Goal: Transaction & Acquisition: Purchase product/service

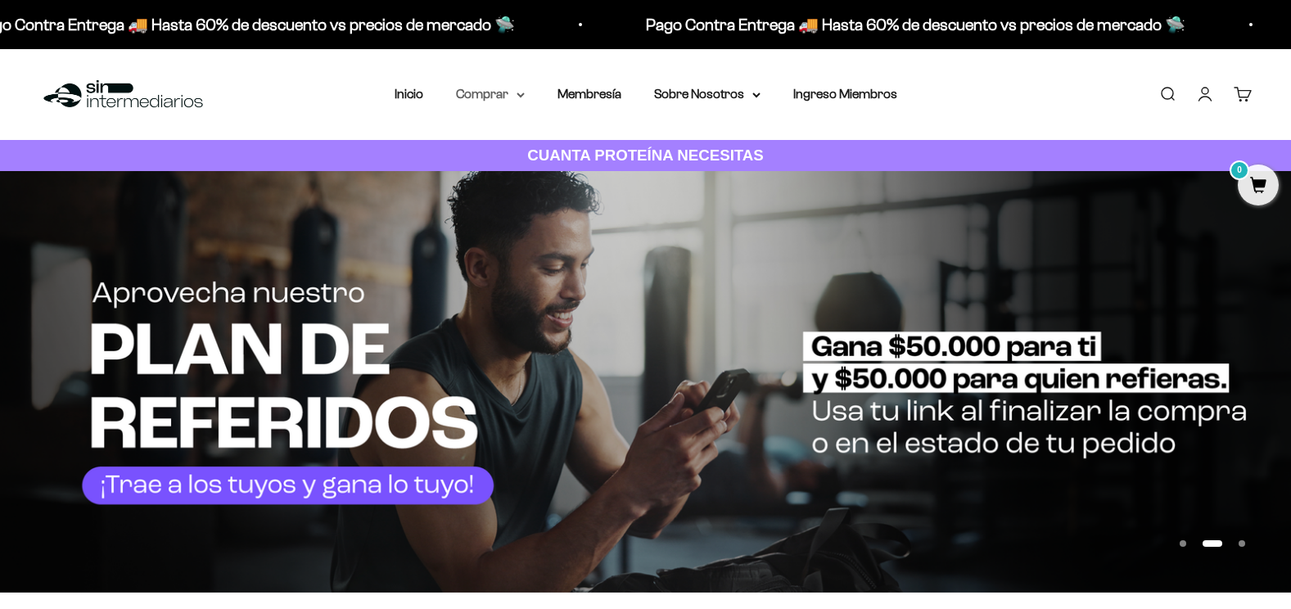
click at [501, 93] on summary "Comprar" at bounding box center [490, 93] width 69 height 21
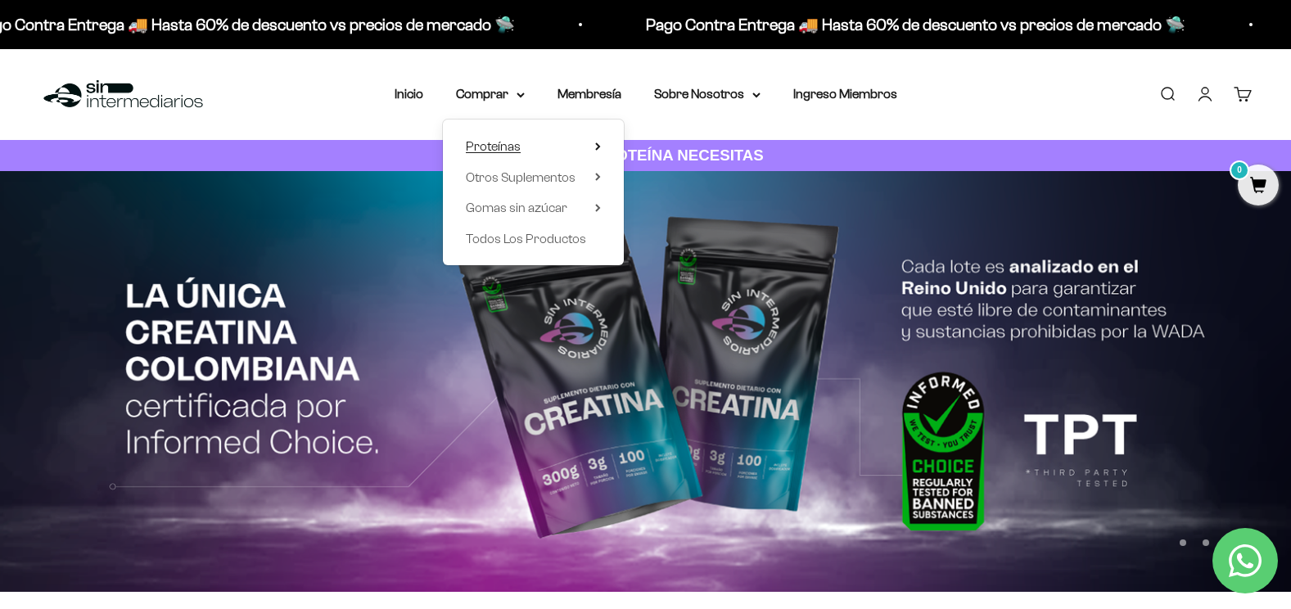
click at [593, 146] on summary "Proteínas" at bounding box center [533, 146] width 135 height 21
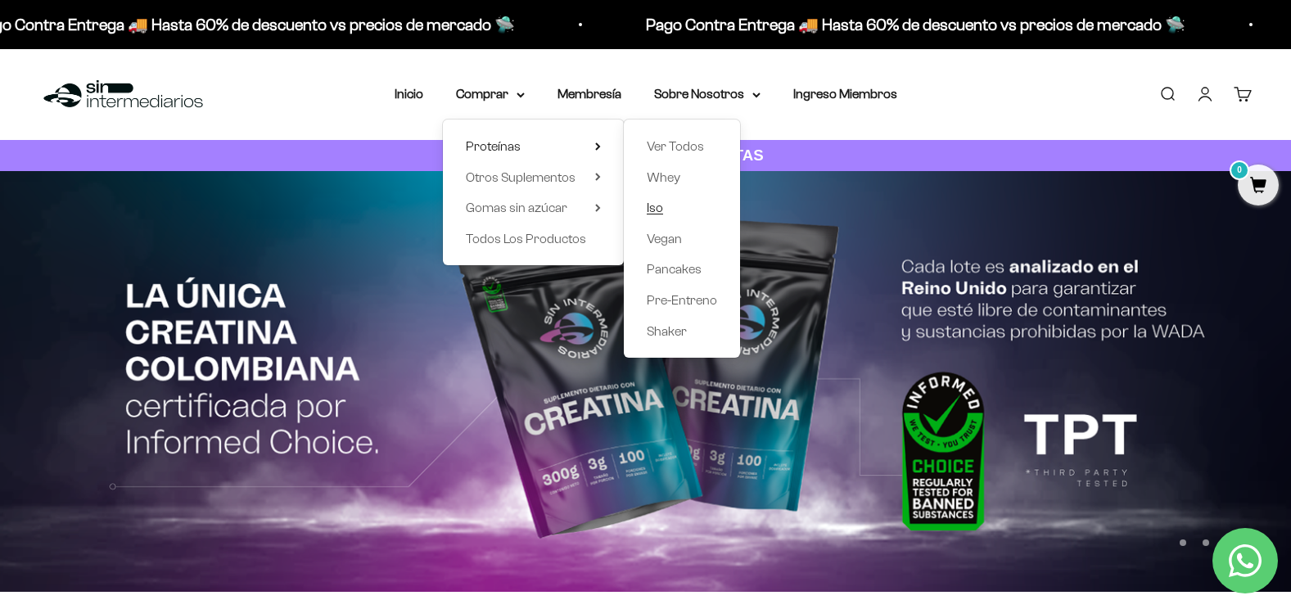
click at [664, 210] on link "Iso" at bounding box center [682, 207] width 70 height 21
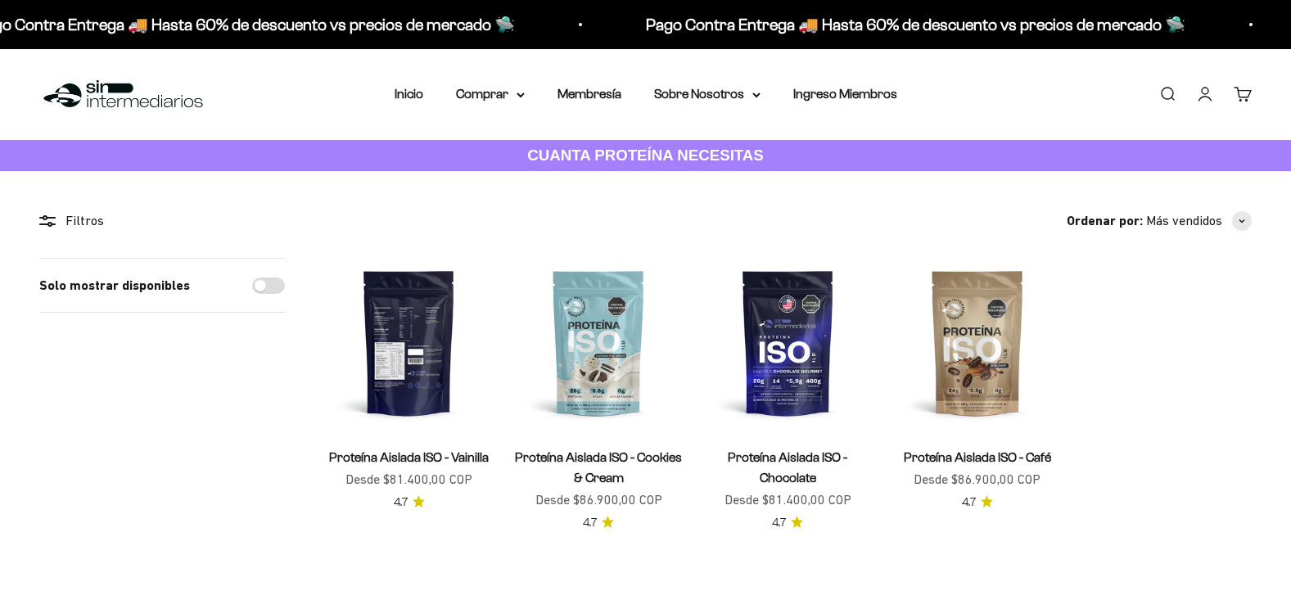
scroll to position [164, 0]
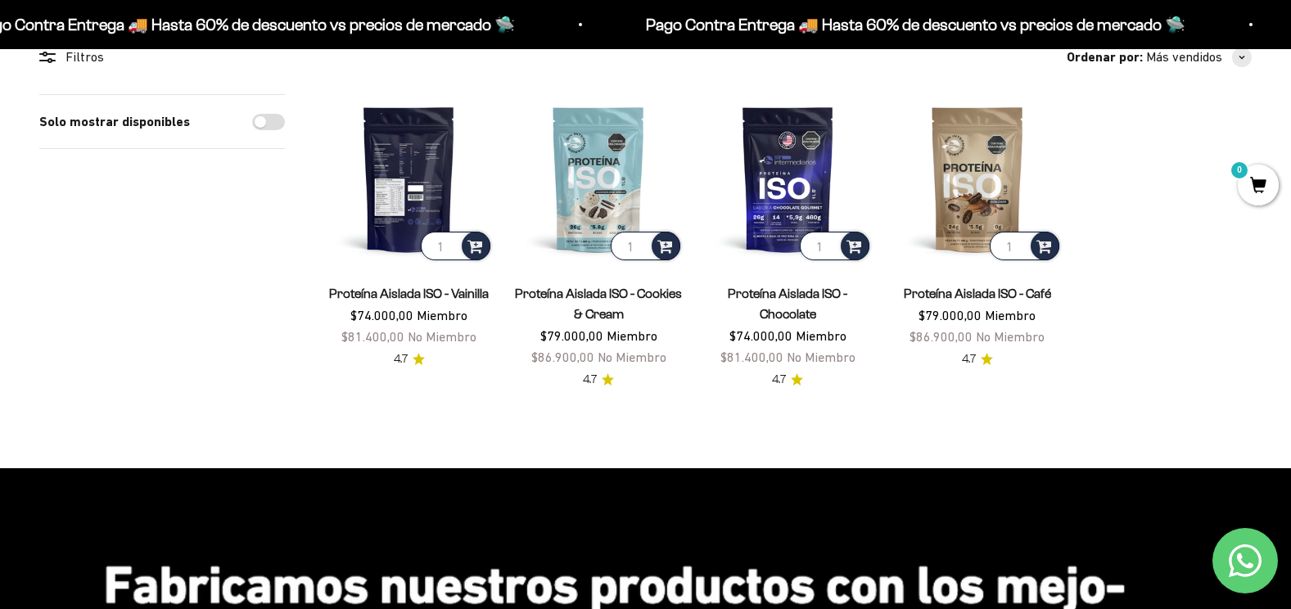
click at [427, 181] on img at bounding box center [408, 178] width 169 height 169
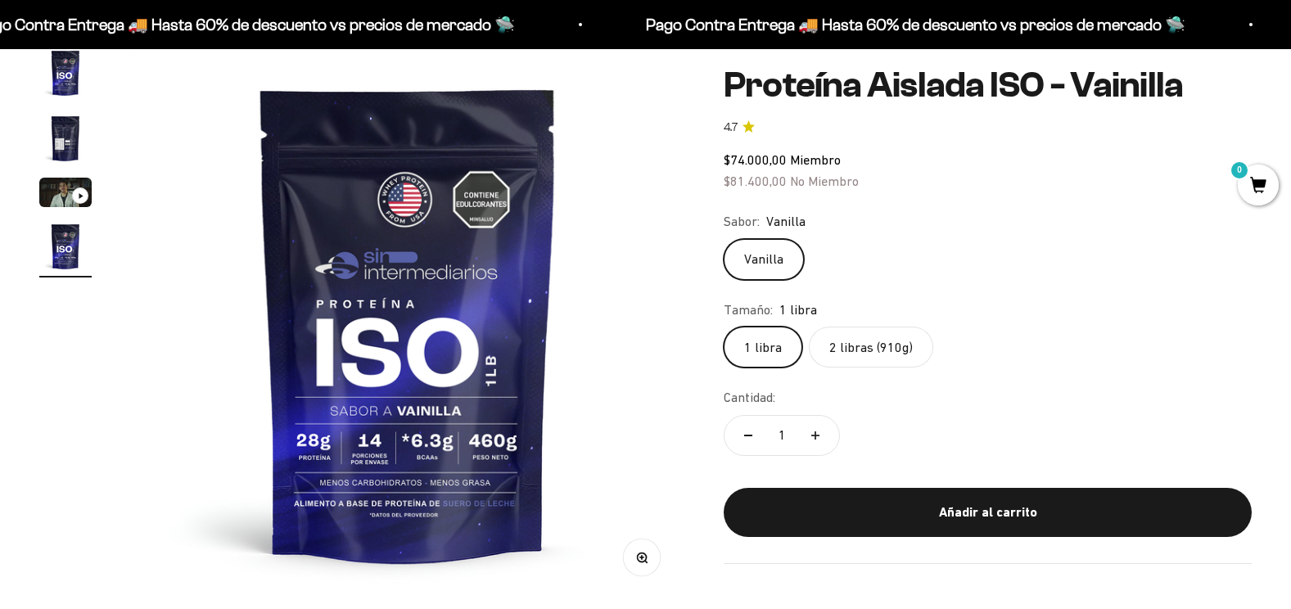
click at [865, 348] on label "2 libras (910g)" at bounding box center [871, 347] width 124 height 41
click at [723, 327] on input "2 libras (910g)" at bounding box center [723, 326] width 1 height 1
click at [57, 250] on img "Ir al artículo 4" at bounding box center [65, 246] width 52 height 52
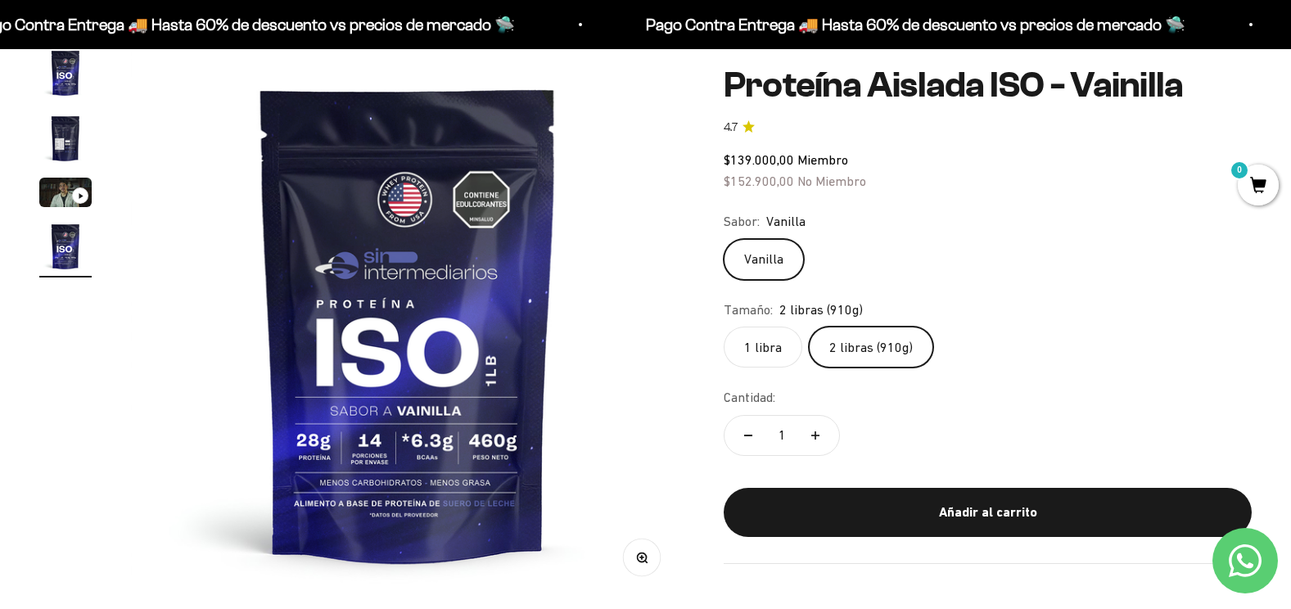
click at [771, 341] on label "1 libra" at bounding box center [762, 347] width 79 height 41
click at [723, 327] on input "1 libra" at bounding box center [723, 326] width 1 height 1
click at [865, 340] on label "2 libras (910g)" at bounding box center [871, 347] width 124 height 41
click at [723, 327] on input "2 libras (910g)" at bounding box center [723, 326] width 1 height 1
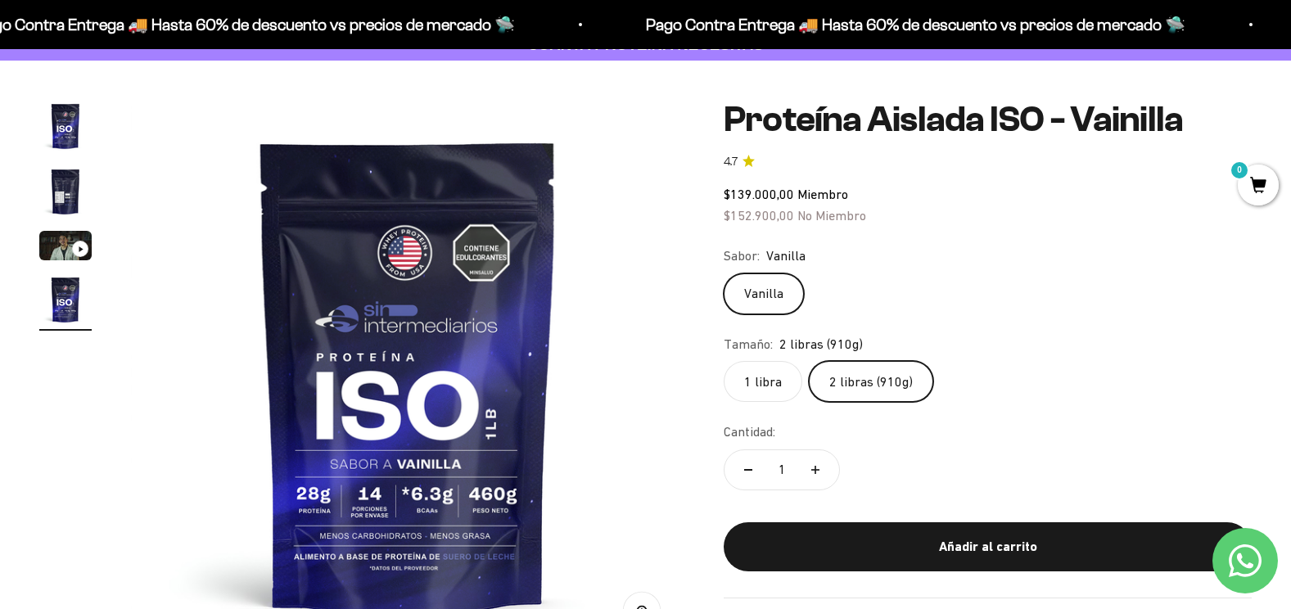
scroll to position [82, 0]
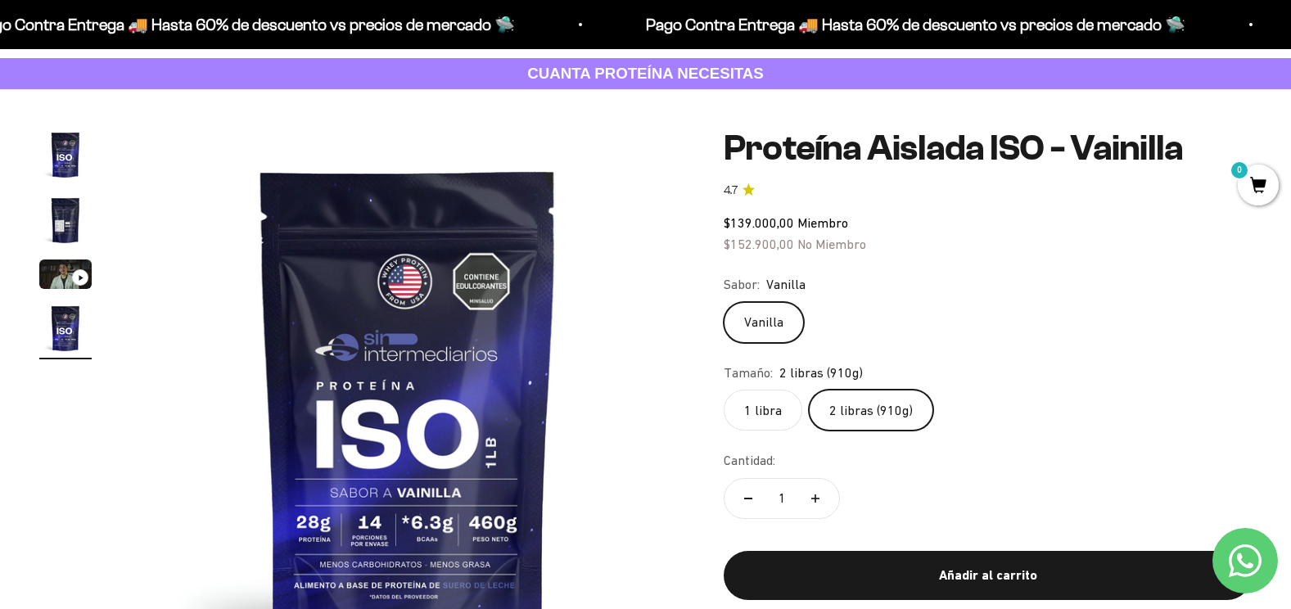
click at [59, 221] on img "Ir al artículo 2" at bounding box center [65, 220] width 52 height 52
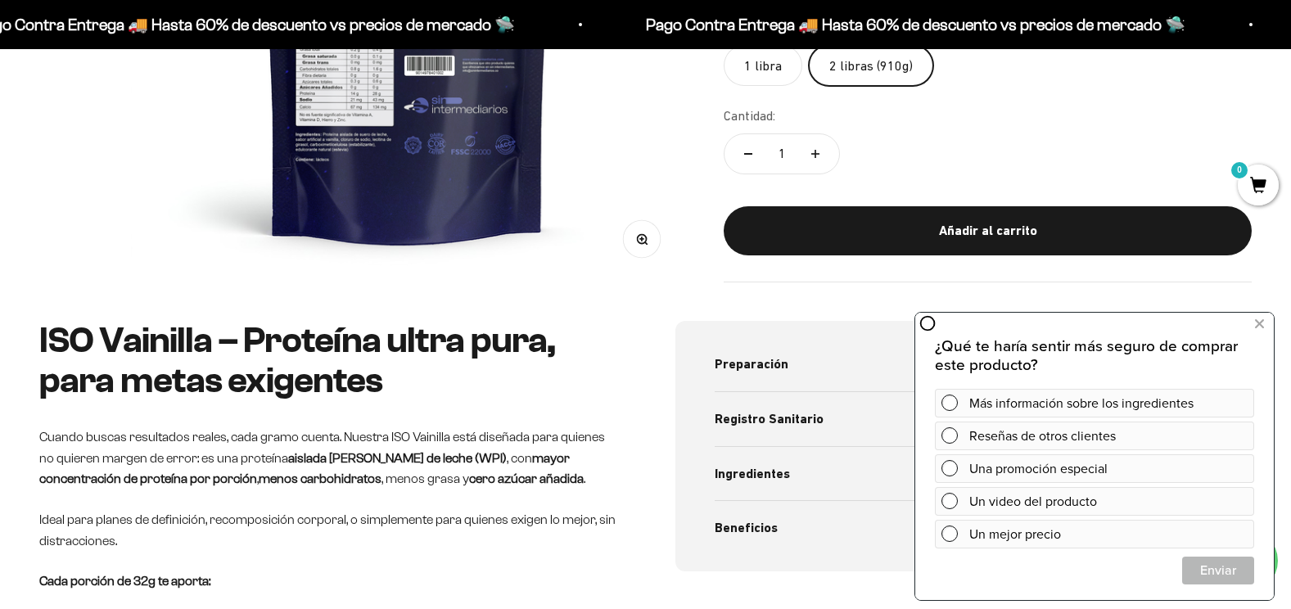
scroll to position [409, 0]
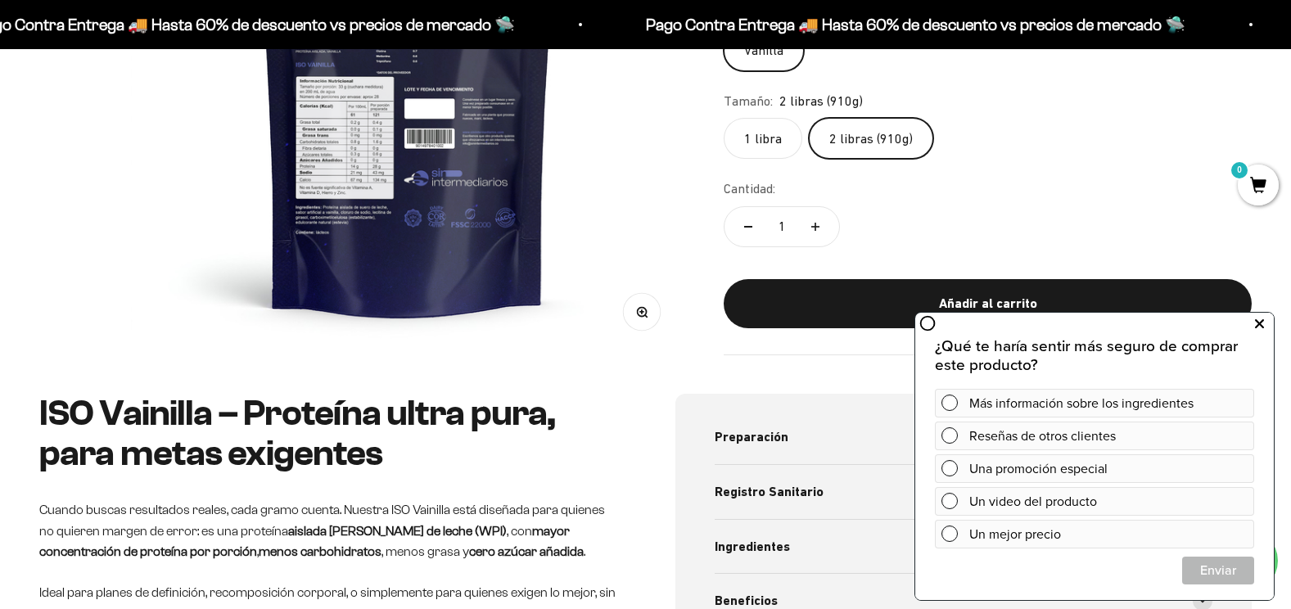
click at [1266, 326] on button at bounding box center [1258, 324] width 29 height 26
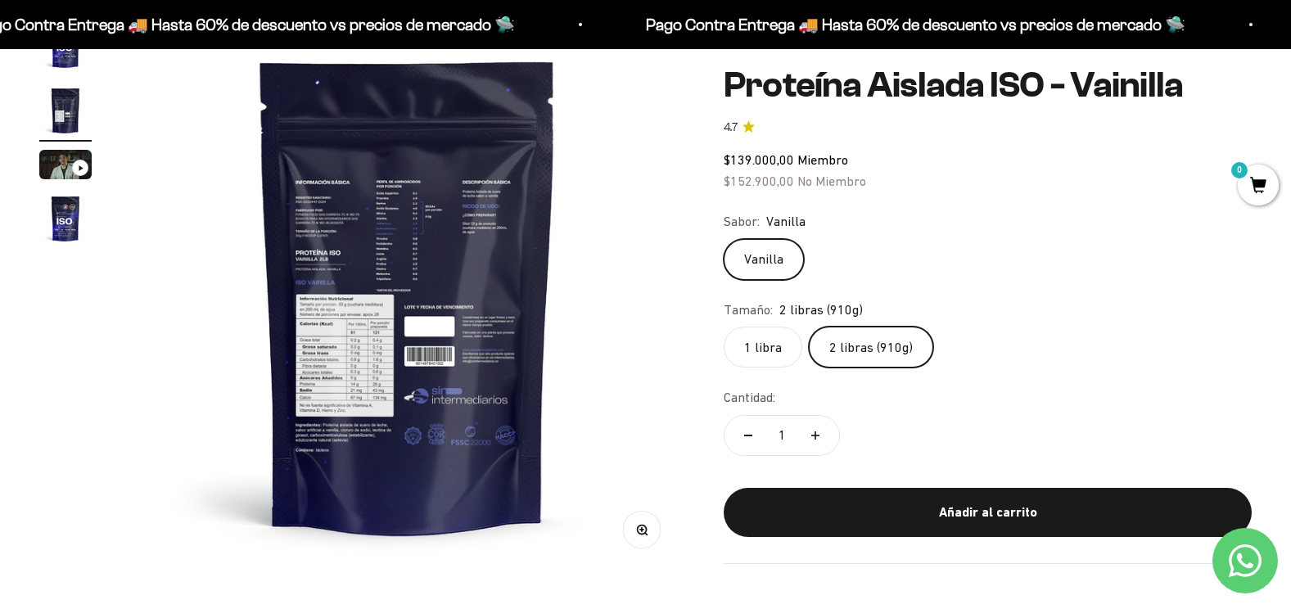
scroll to position [164, 0]
